Goal: Information Seeking & Learning: Learn about a topic

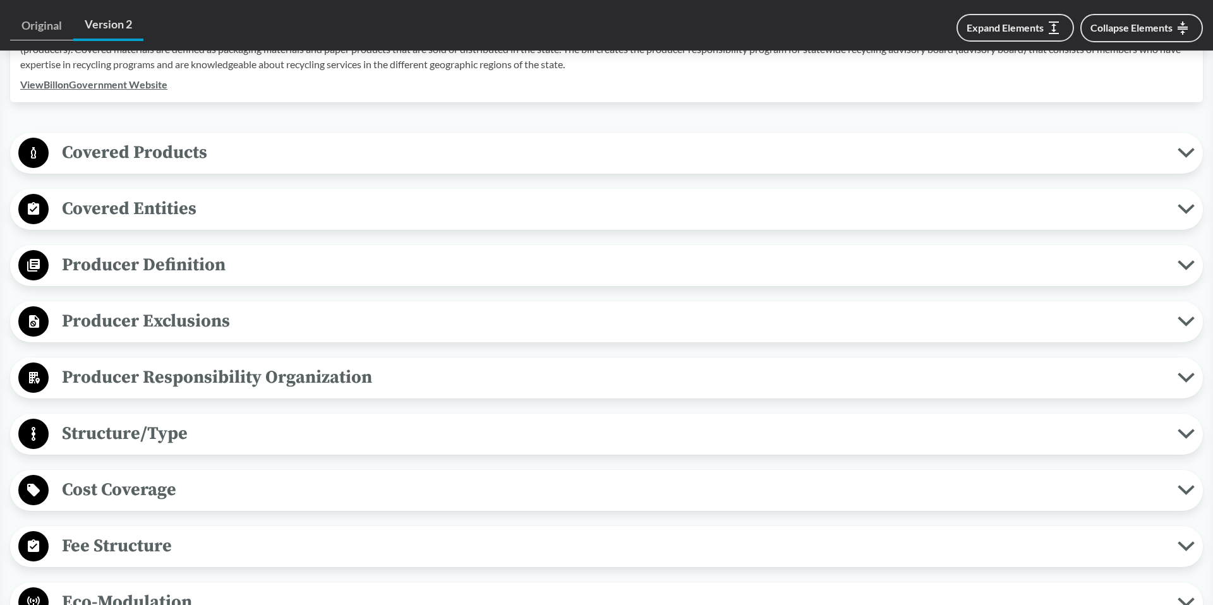
scroll to position [484, 0]
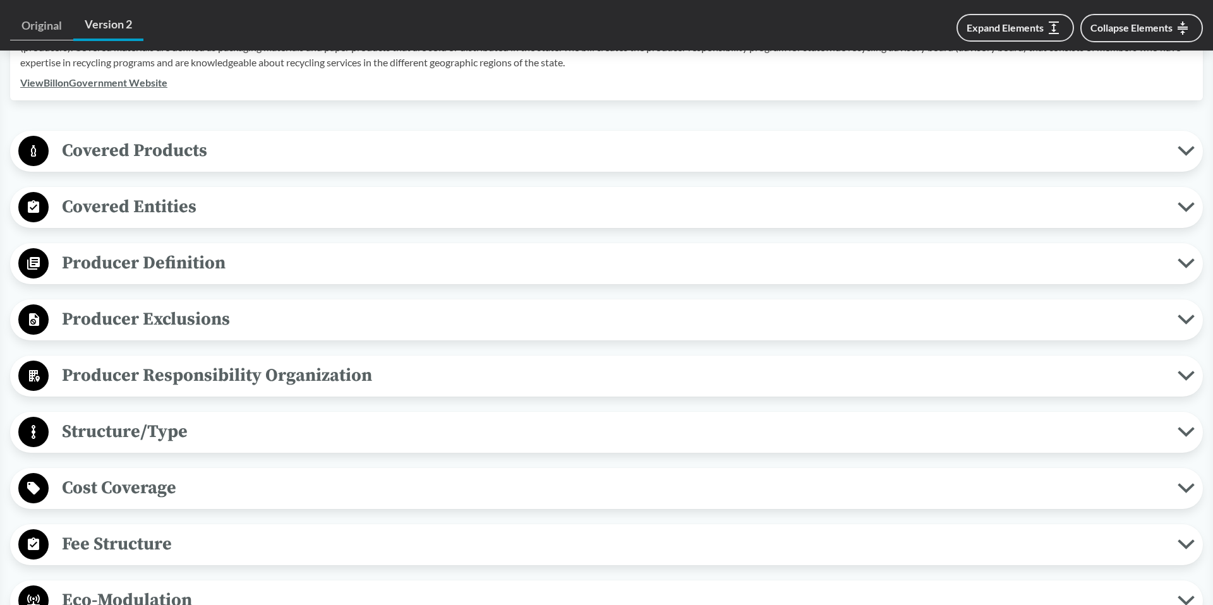
click at [164, 315] on span "Producer Exclusions" at bounding box center [613, 319] width 1129 height 28
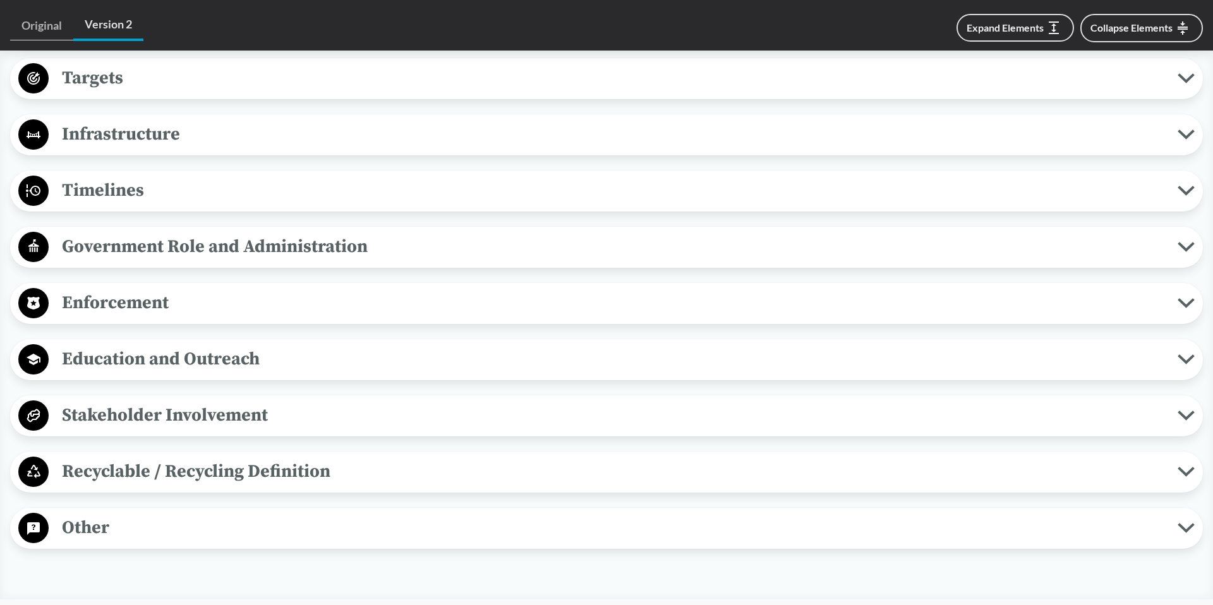
scroll to position [1287, 0]
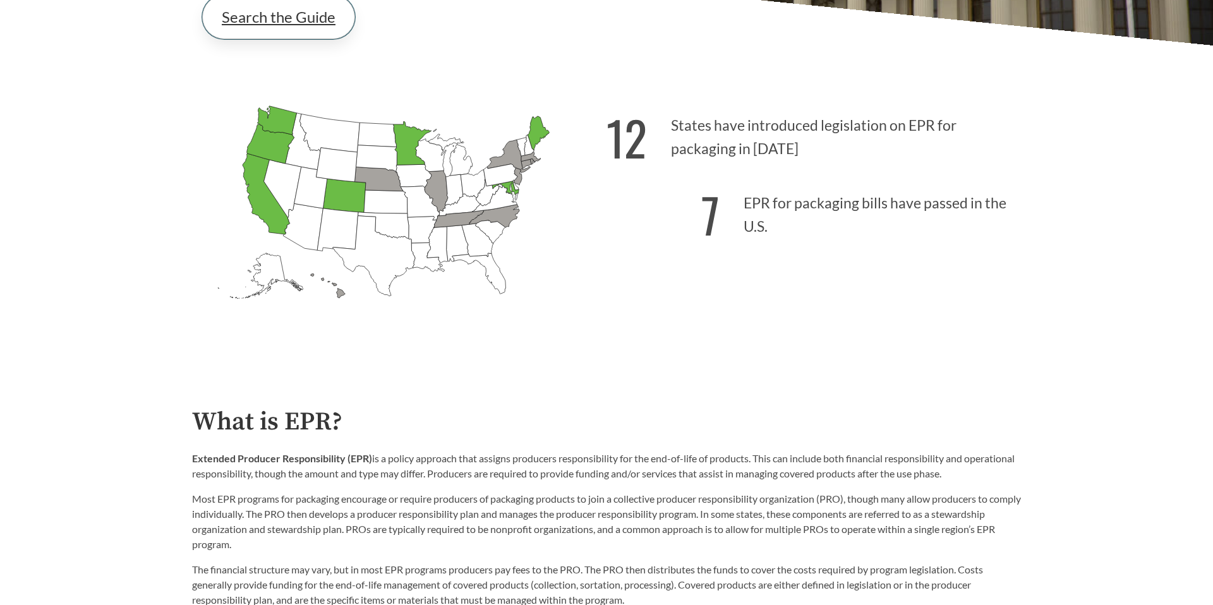
scroll to position [400, 0]
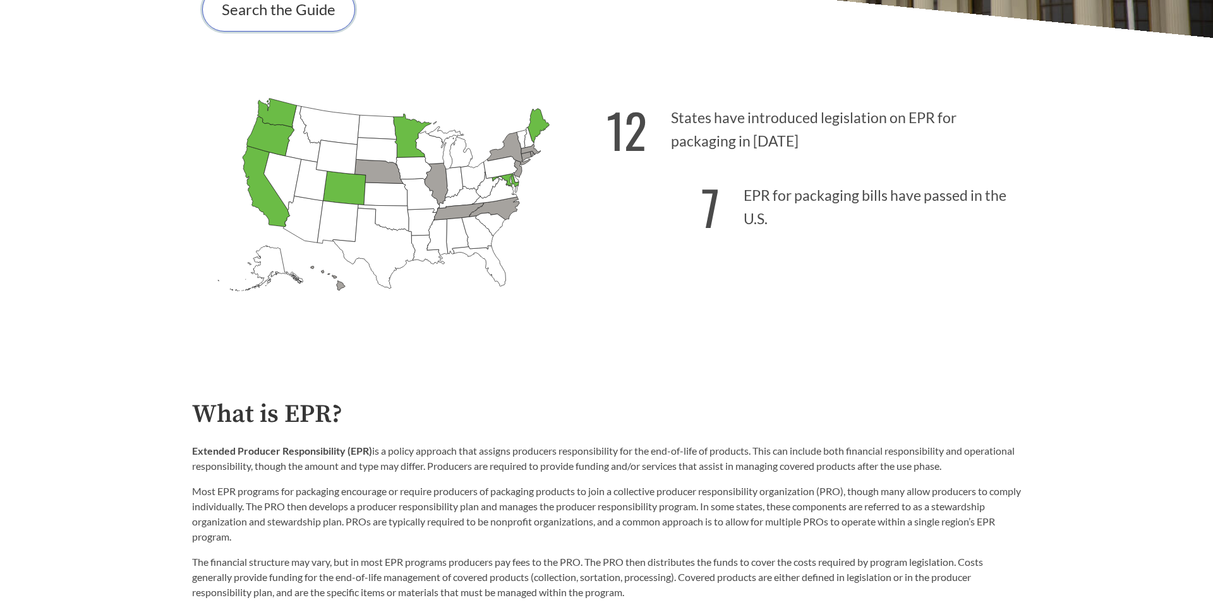
click at [298, 18] on link "Search the Guide" at bounding box center [278, 9] width 153 height 44
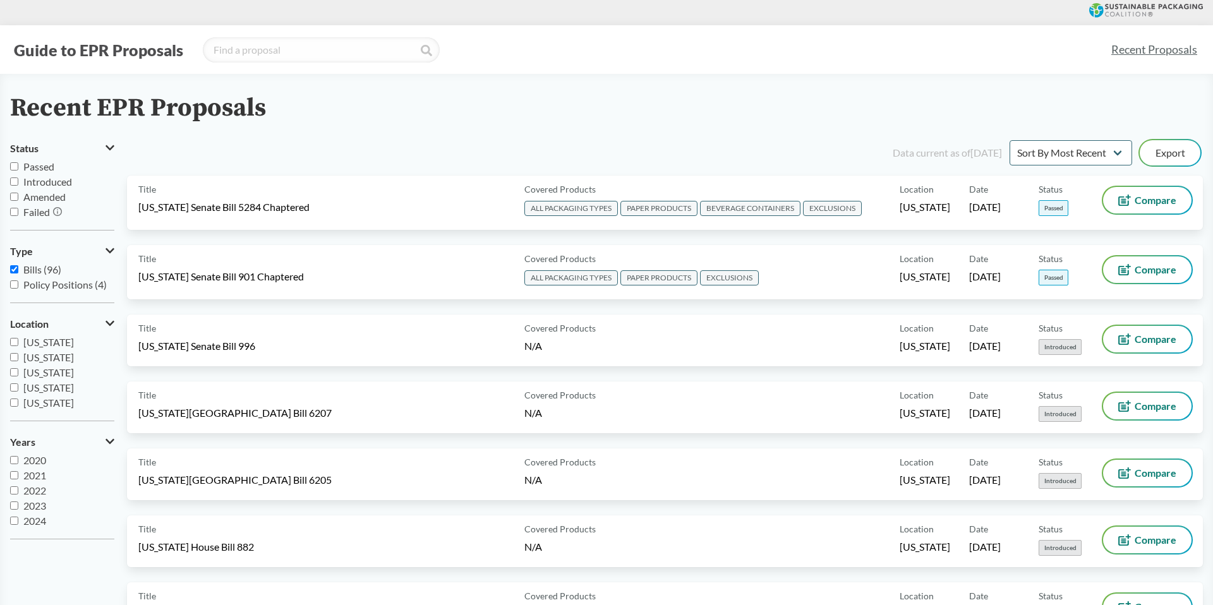
click at [14, 167] on input "Passed" at bounding box center [14, 166] width 8 height 8
checkbox input "true"
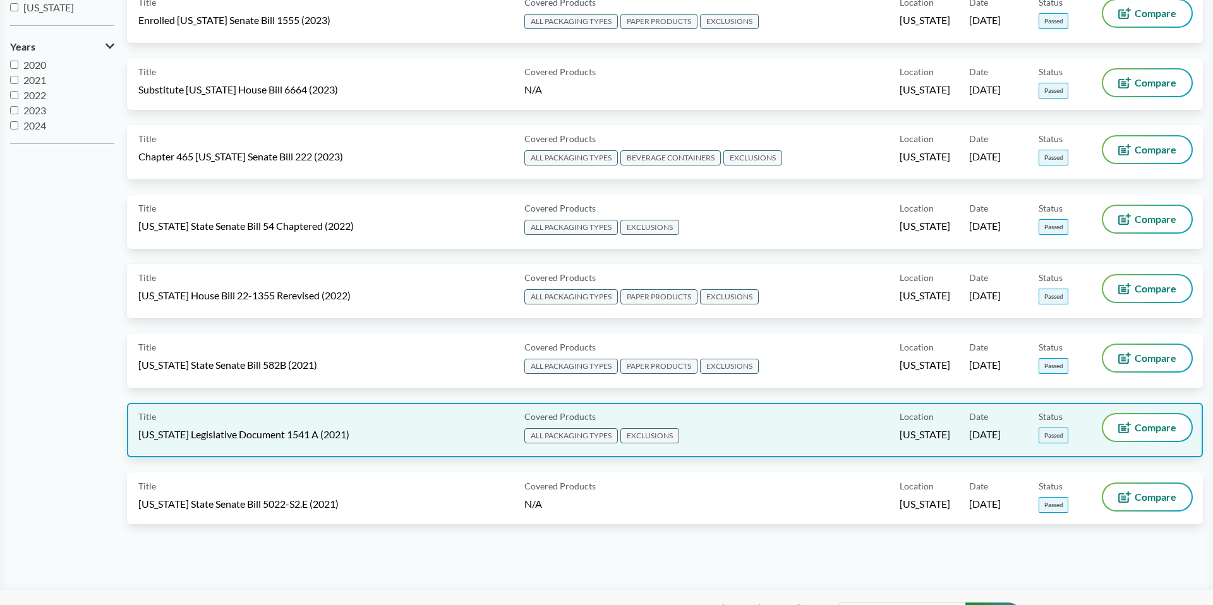
click at [352, 421] on div "Title Maine Legislative Document 1541 A (2021)" at bounding box center [328, 430] width 381 height 32
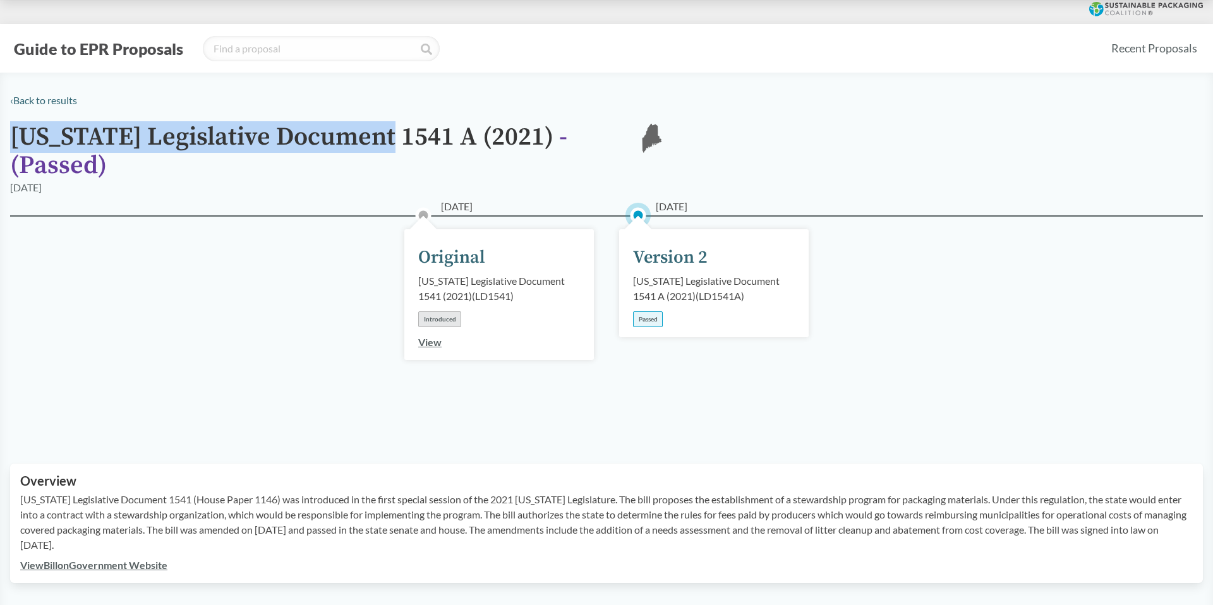
drag, startPoint x: 15, startPoint y: 136, endPoint x: 391, endPoint y: 146, distance: 376.6
click at [391, 146] on h1 "Maine Legislative Document 1541 A (2021) - ( Passed )" at bounding box center [313, 151] width 606 height 57
copy h1 "Maine Legislative Document 1541"
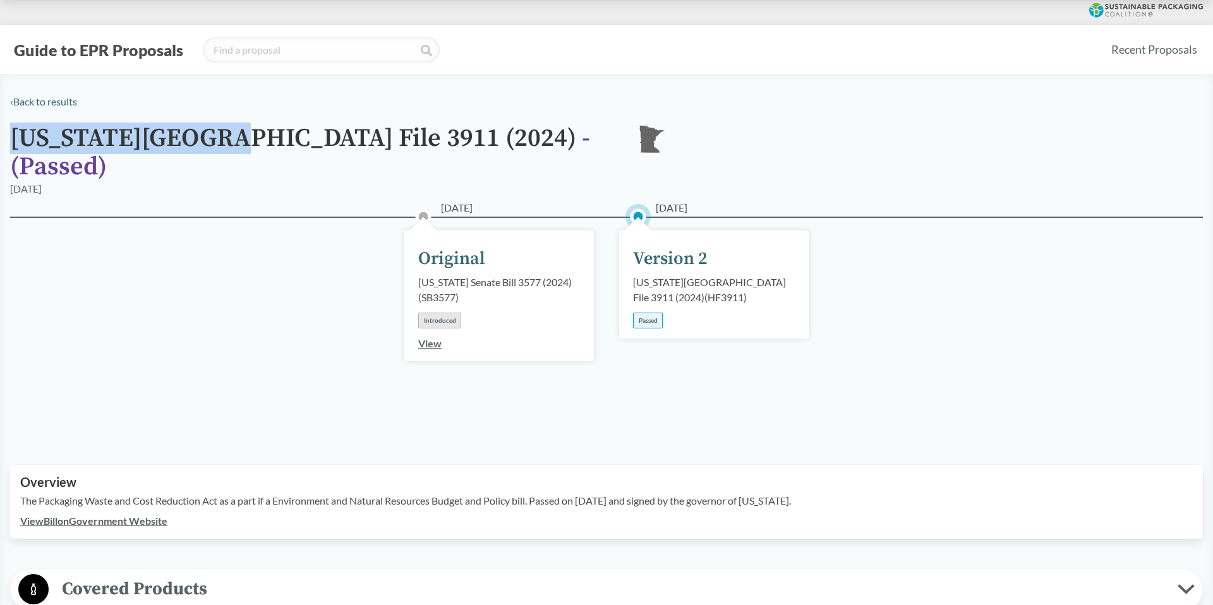
drag, startPoint x: 35, startPoint y: 135, endPoint x: 224, endPoint y: 148, distance: 188.7
drag, startPoint x: 392, startPoint y: 140, endPoint x: -120, endPoint y: 121, distance: 512.6
copy h1 "Minnesota House File 3911 (2024)"
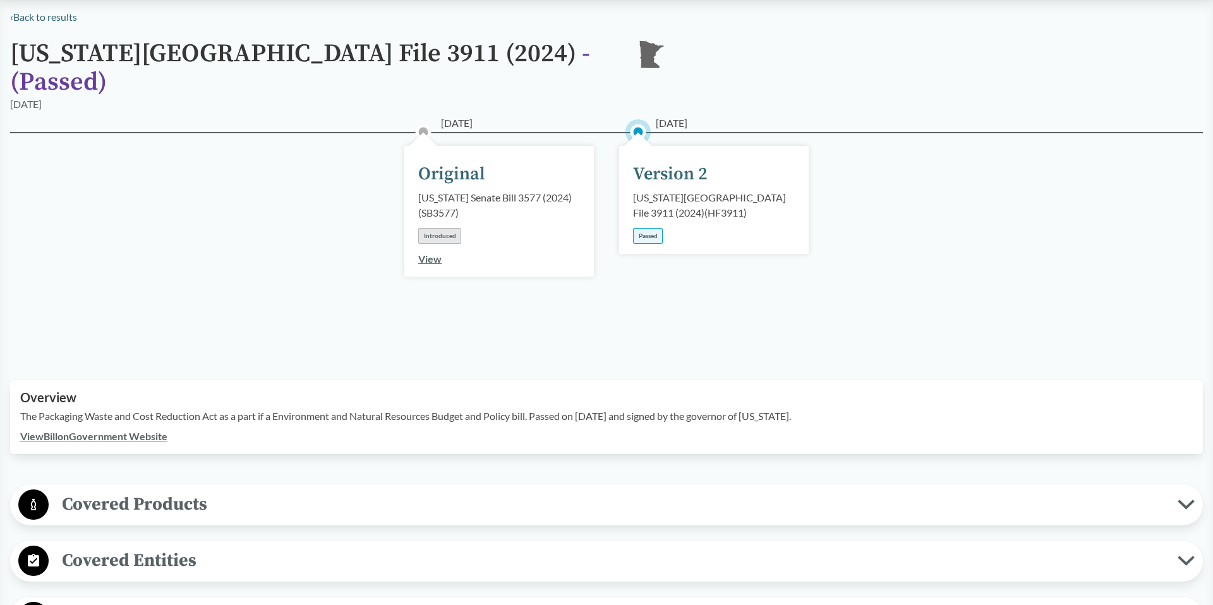
scroll to position [97, 0]
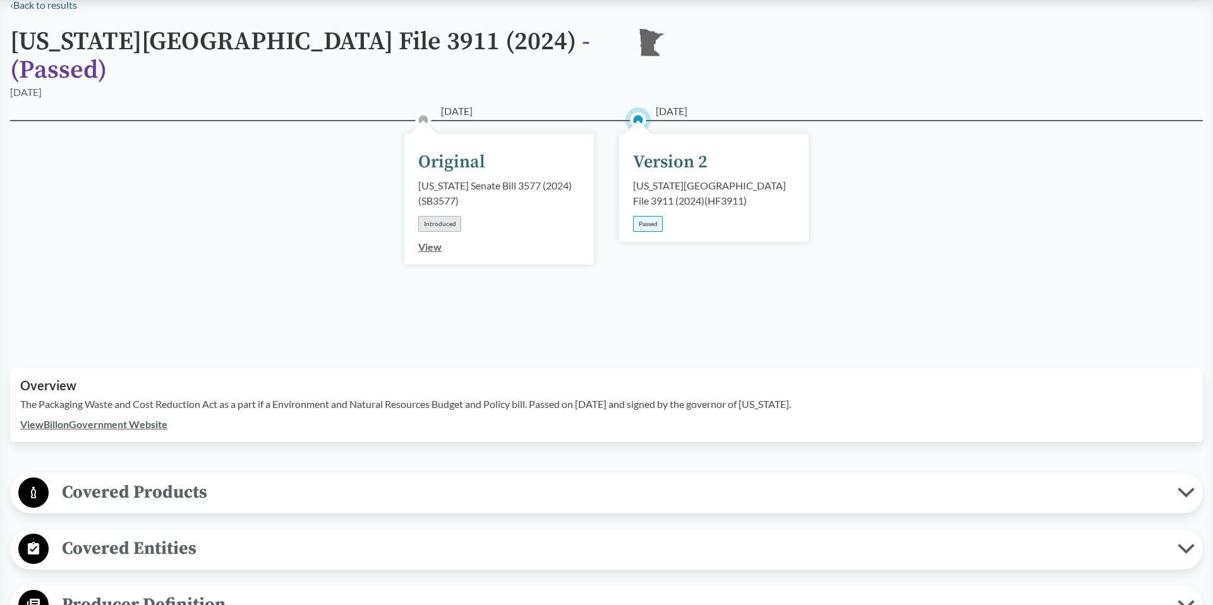
click at [656, 216] on div "Passed" at bounding box center [648, 224] width 30 height 16
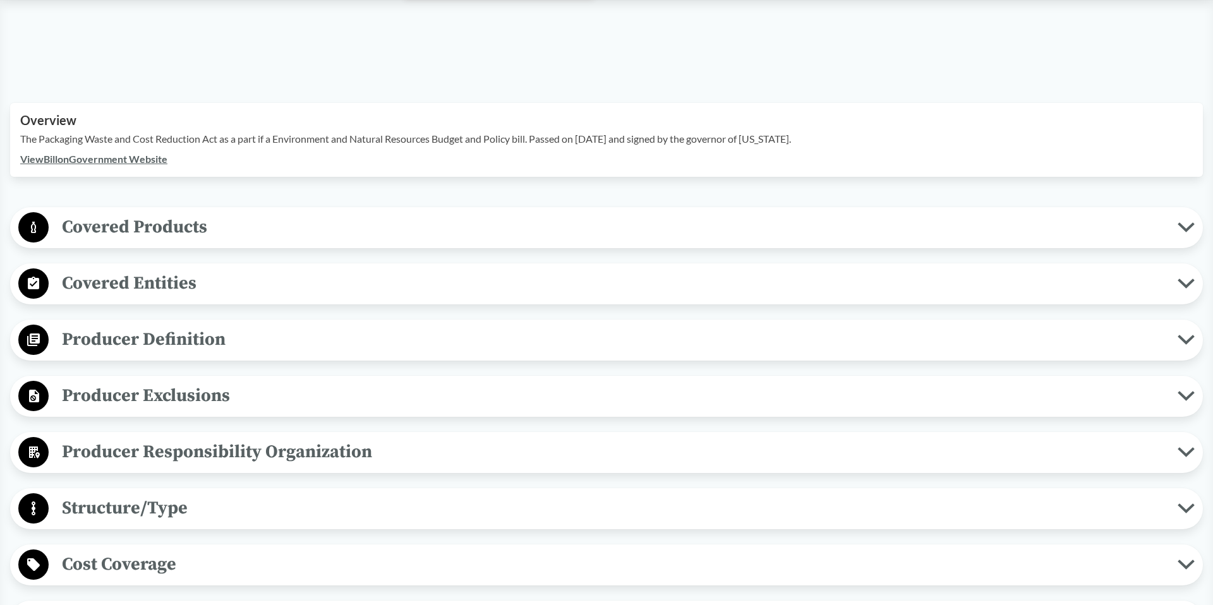
scroll to position [371, 0]
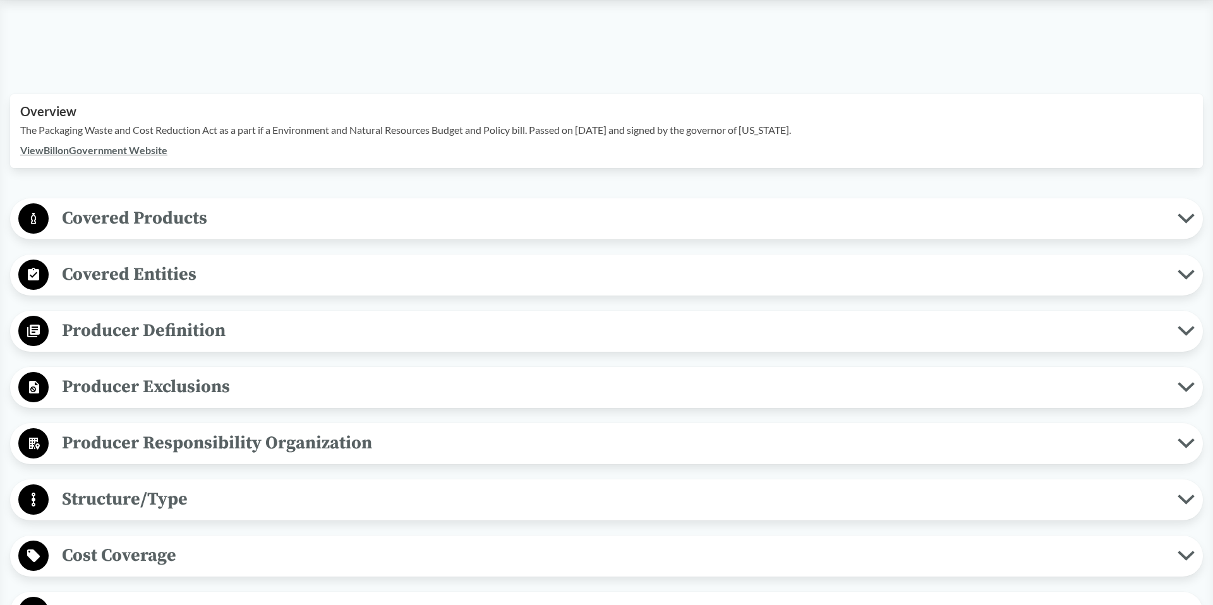
click at [141, 144] on link "View Bill on Government Website" at bounding box center [93, 150] width 147 height 12
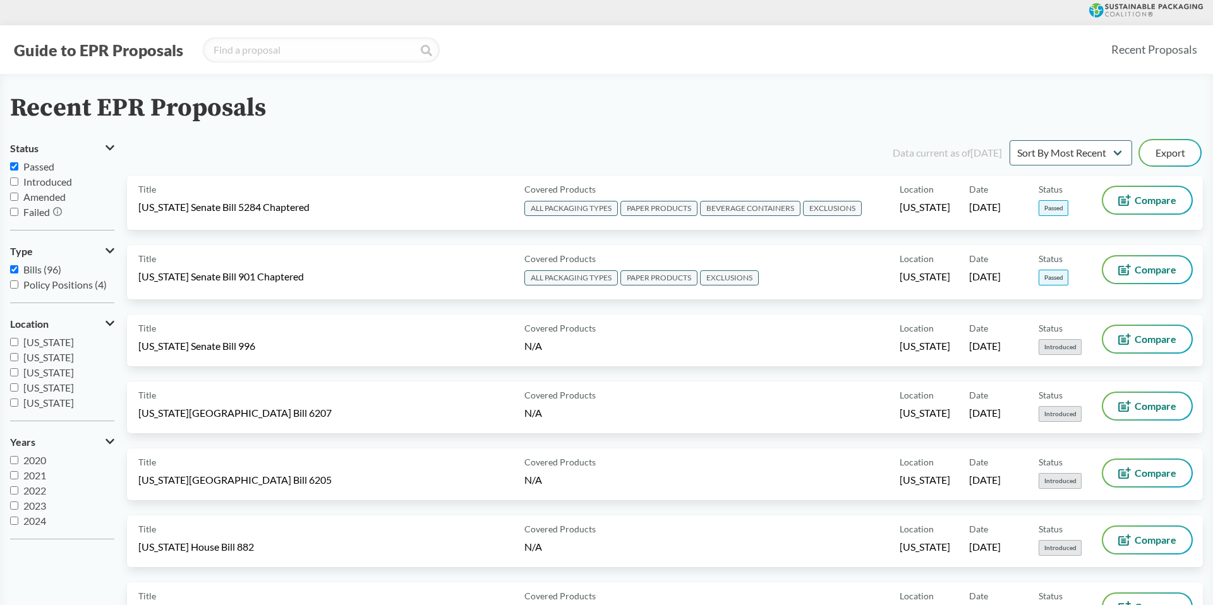
click at [14, 169] on input "Passed" at bounding box center [14, 166] width 8 height 8
click at [13, 167] on input "Passed" at bounding box center [14, 166] width 8 height 8
checkbox input "true"
click at [14, 181] on input "Introduced" at bounding box center [14, 182] width 8 height 8
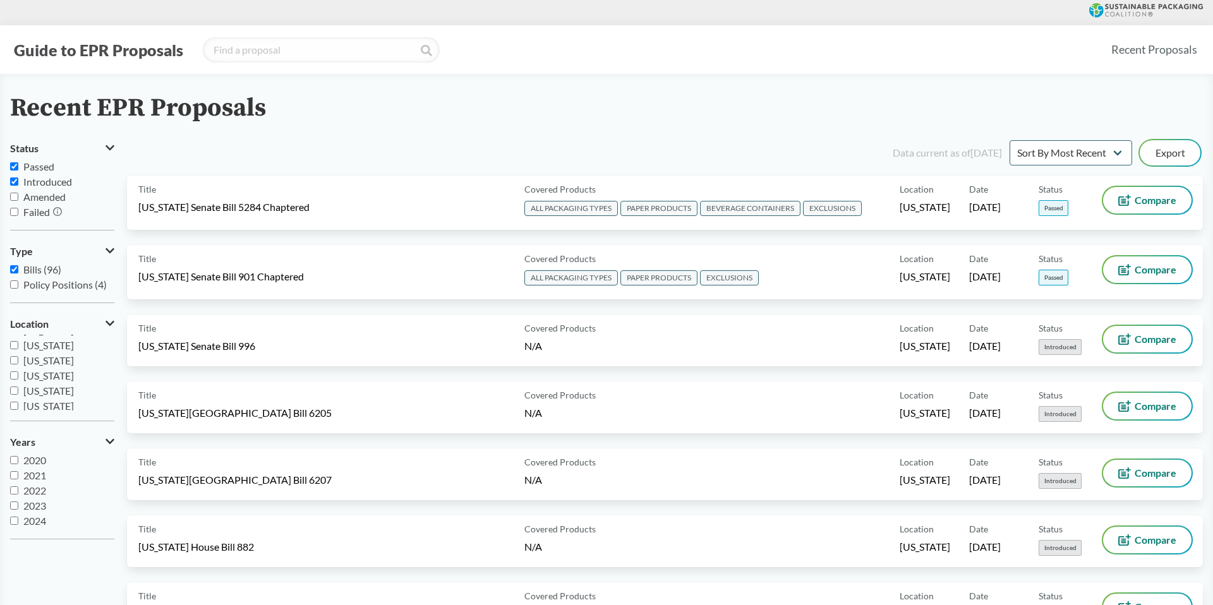
click at [14, 182] on input "Introduced" at bounding box center [14, 182] width 8 height 8
checkbox input "false"
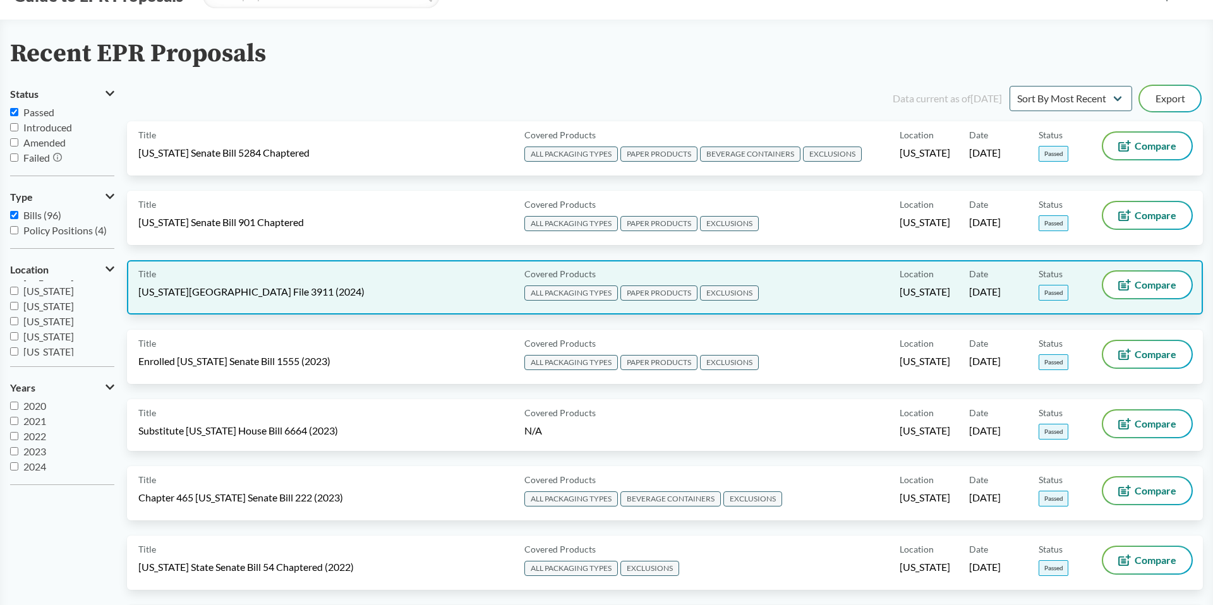
scroll to position [61, 0]
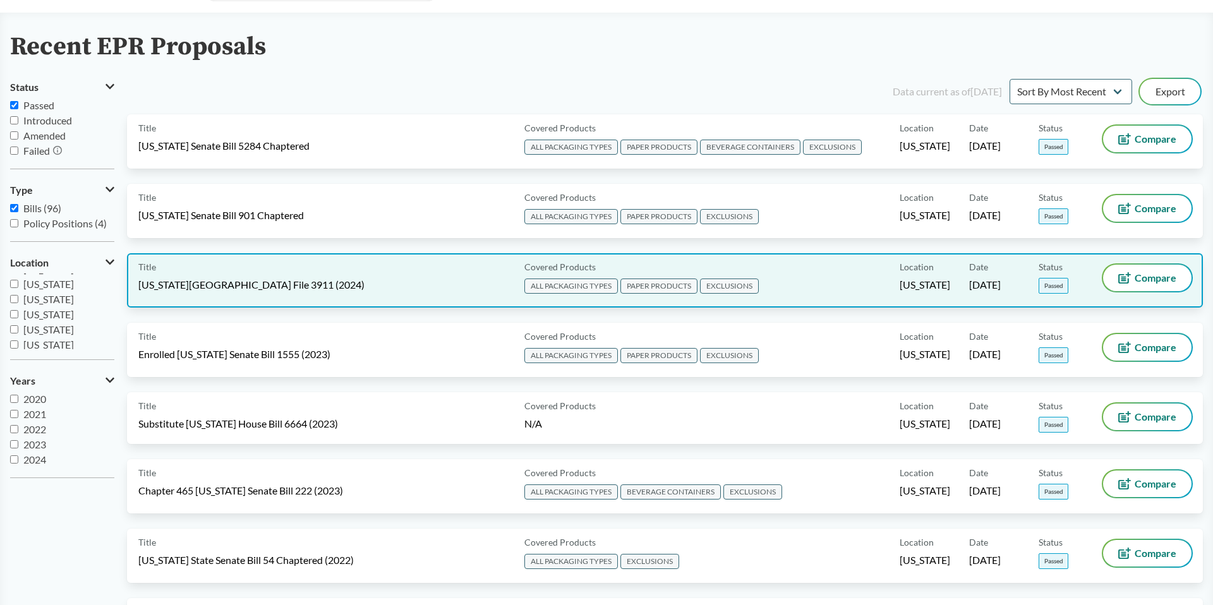
click at [342, 268] on div "Title Minnesota House File 3911 (2024)" at bounding box center [328, 281] width 381 height 32
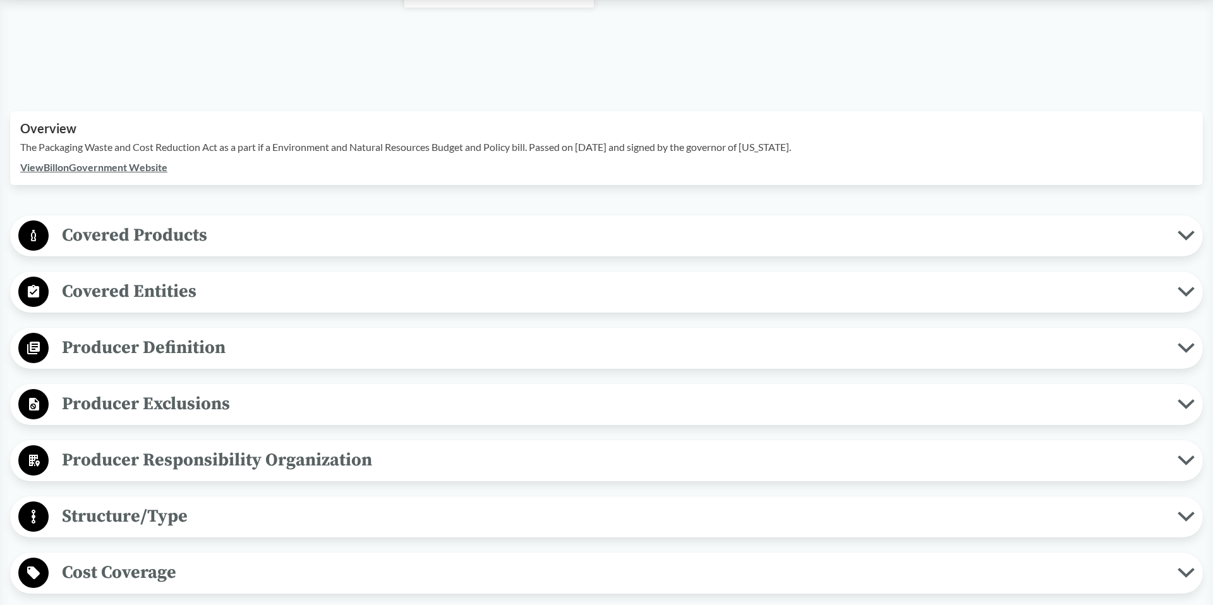
scroll to position [361, 0]
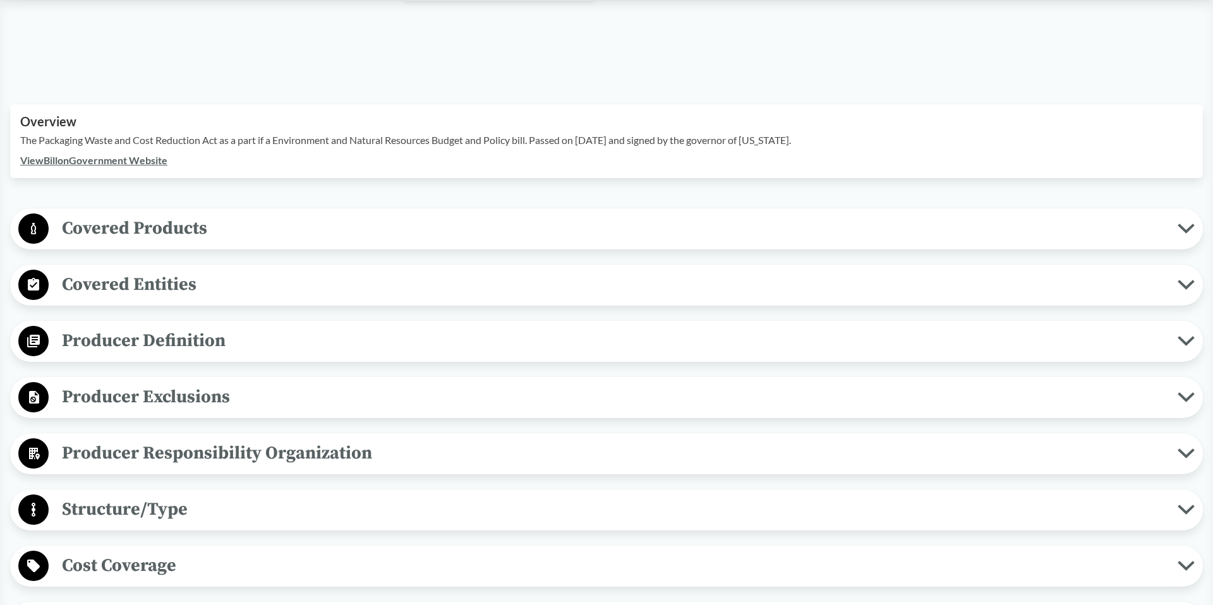
click at [205, 383] on span "Producer Exclusions" at bounding box center [613, 397] width 1129 height 28
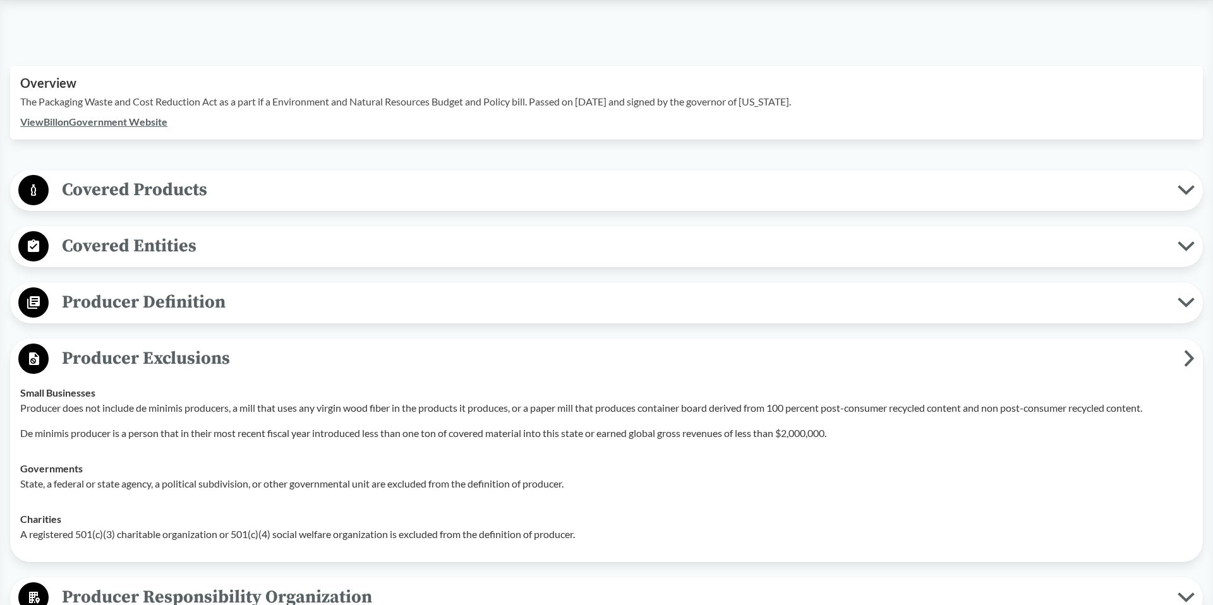
scroll to position [401, 0]
